Goal: Information Seeking & Learning: Check status

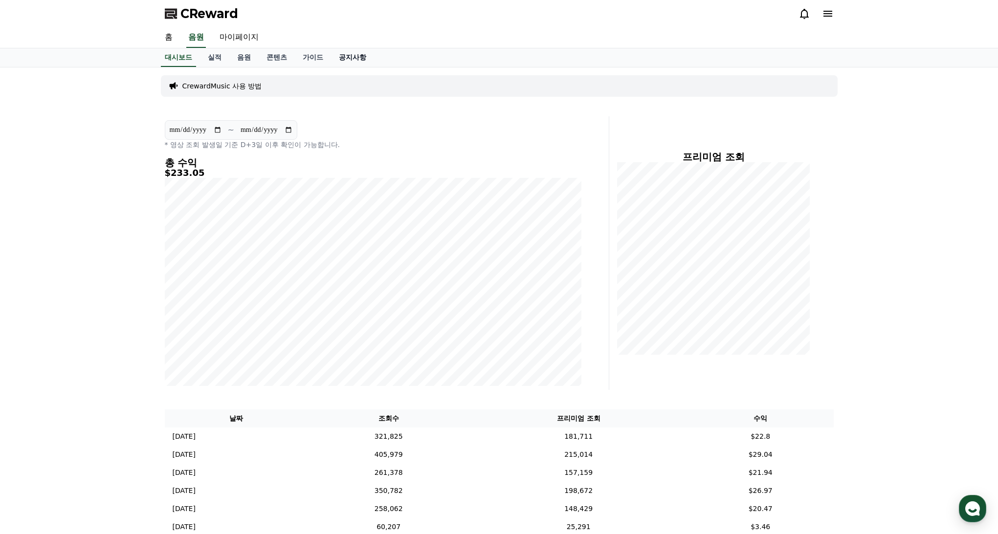
click at [339, 56] on link "공지사항" at bounding box center [352, 57] width 43 height 19
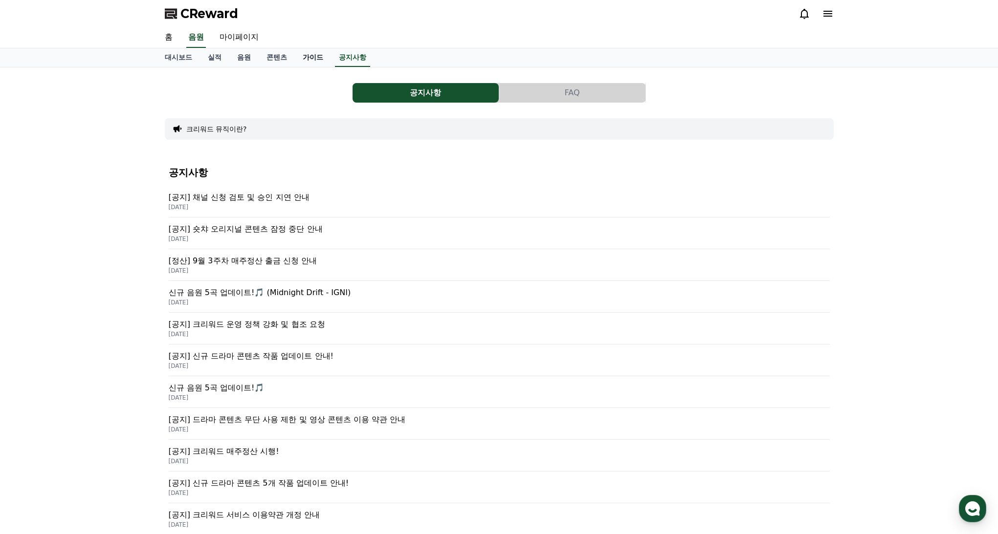
click at [295, 60] on link "가이드" at bounding box center [313, 57] width 36 height 19
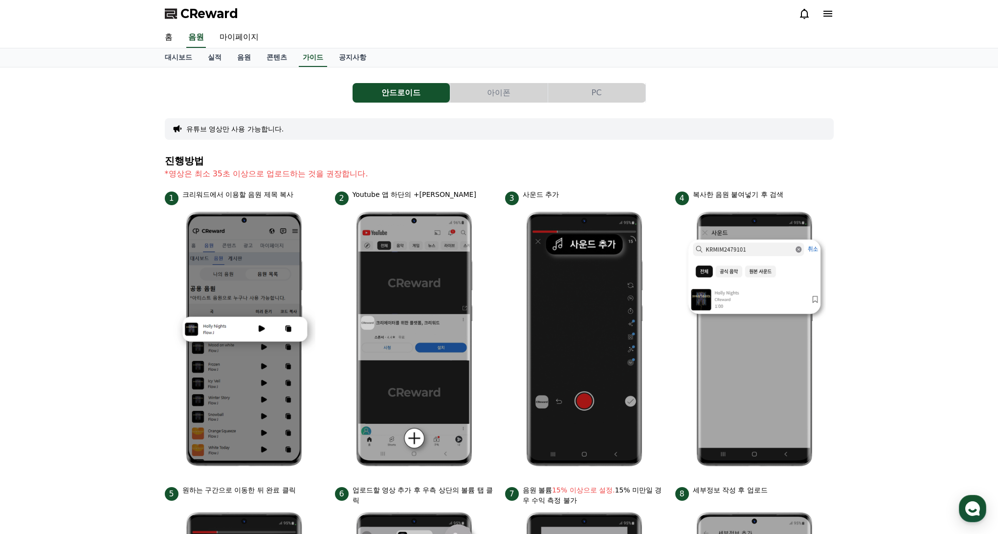
click at [807, 19] on icon at bounding box center [804, 14] width 12 height 12
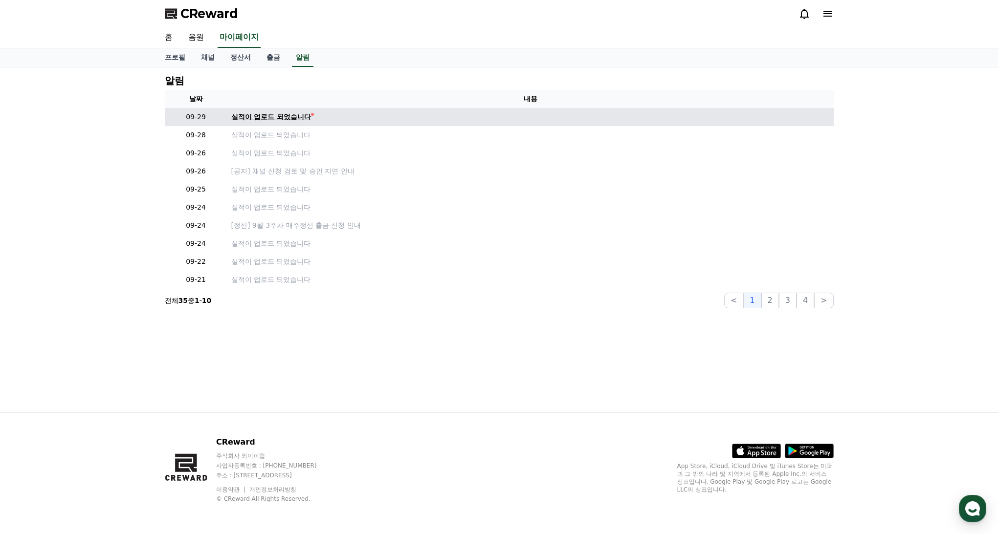
click at [291, 118] on div "실적이 업로드 되었습니다" at bounding box center [271, 117] width 80 height 10
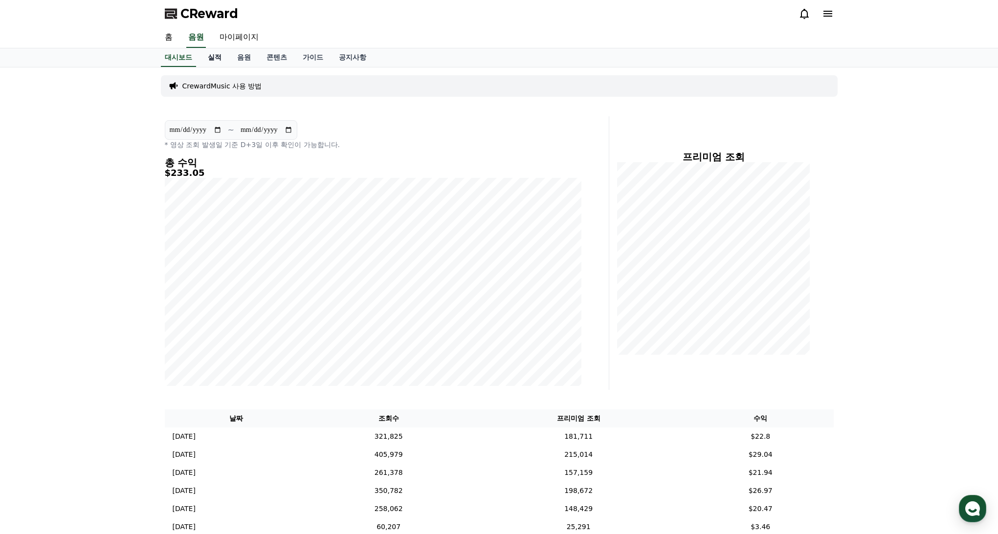
click at [212, 59] on link "실적" at bounding box center [214, 57] width 29 height 19
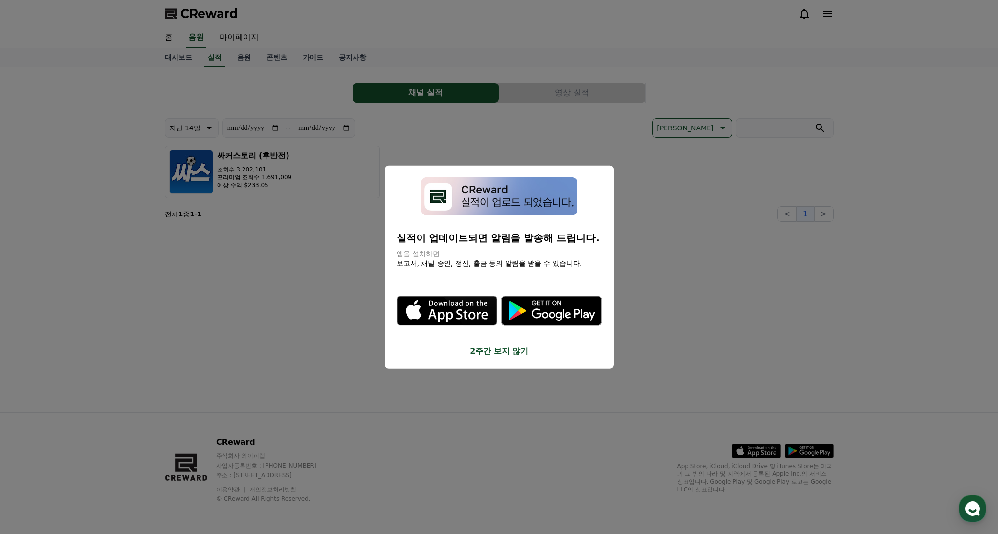
click at [532, 198] on img "modal" at bounding box center [499, 196] width 156 height 39
click at [638, 231] on button "close modal" at bounding box center [499, 267] width 998 height 534
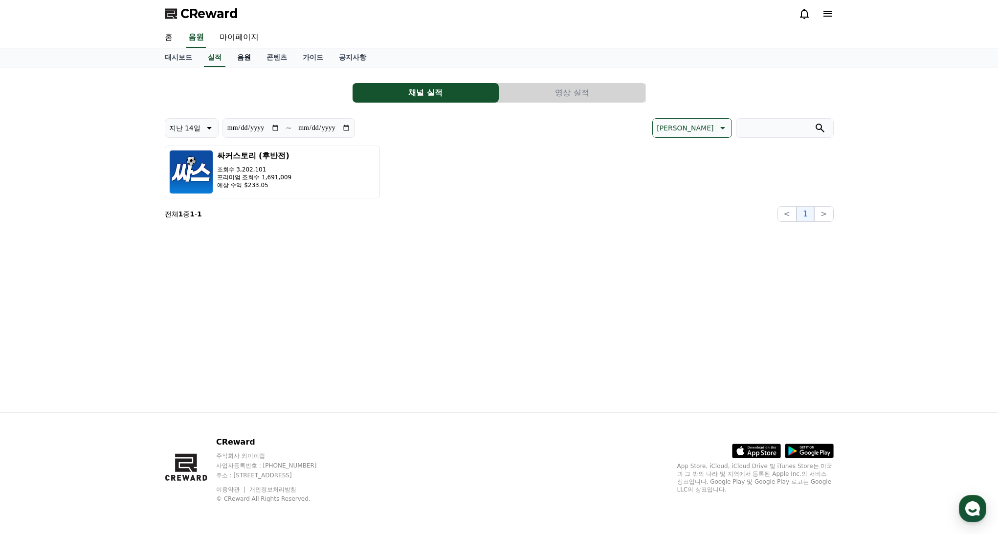
click at [235, 65] on link "음원" at bounding box center [243, 57] width 29 height 19
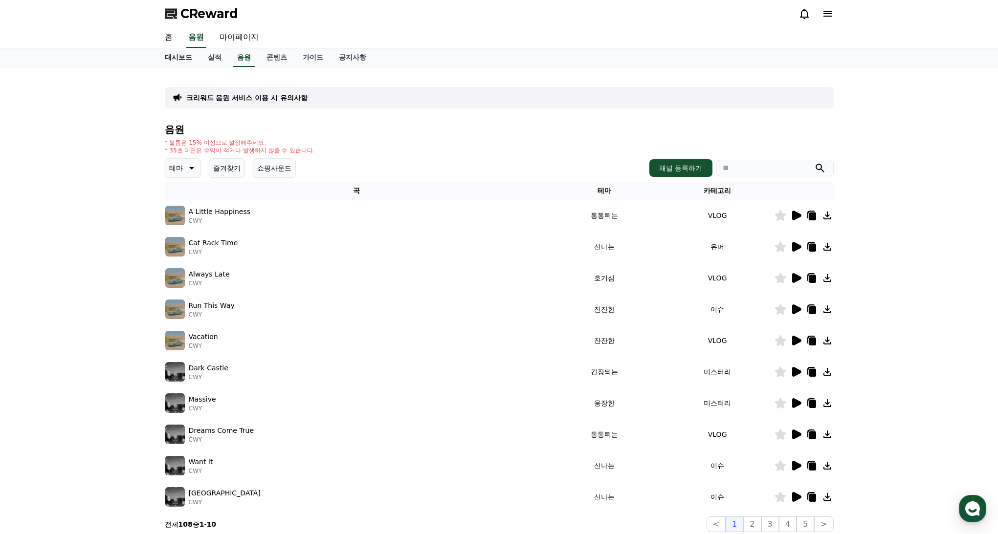
click at [178, 59] on link "대시보드" at bounding box center [178, 57] width 43 height 19
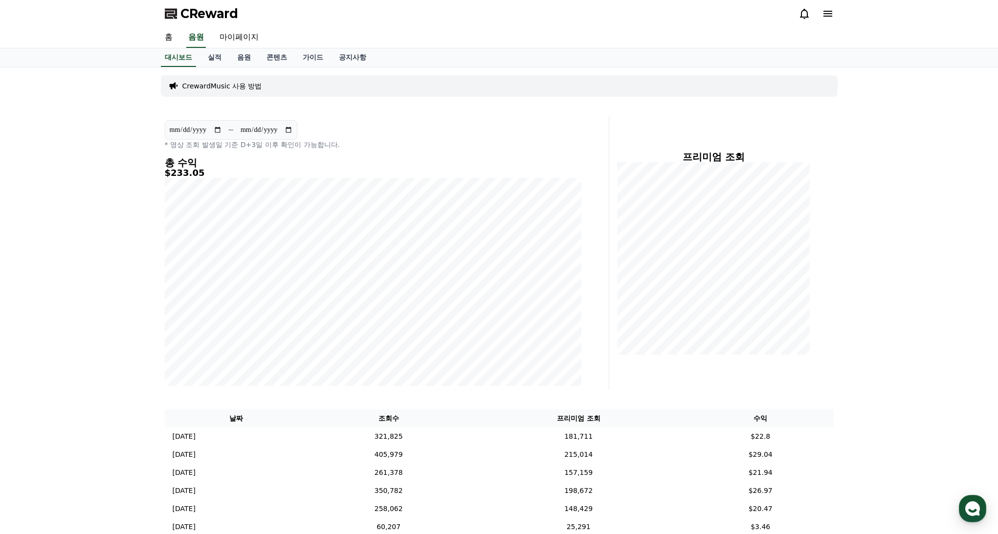
click at [197, 134] on input "**********" at bounding box center [195, 130] width 53 height 11
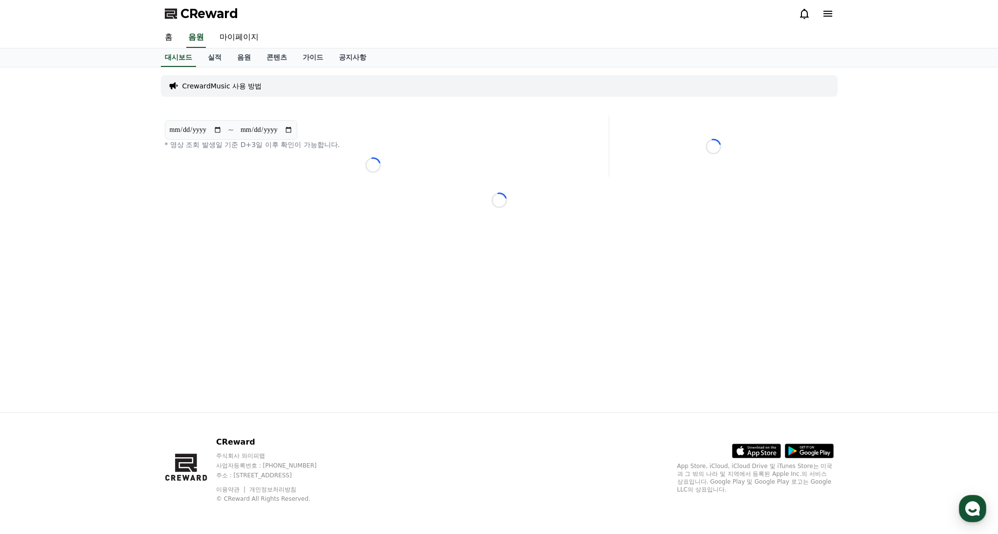
type input "**********"
